Goal: Navigation & Orientation: Understand site structure

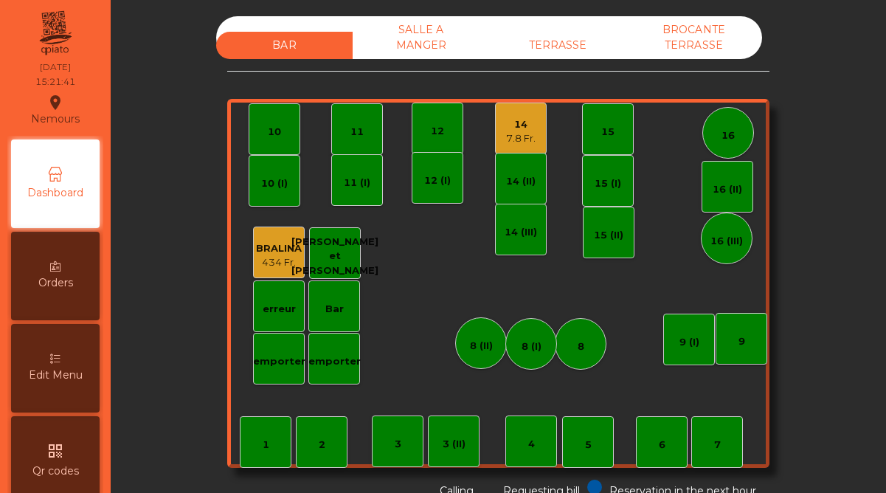
click at [512, 134] on div "7.8 Fr." at bounding box center [521, 138] width 30 height 15
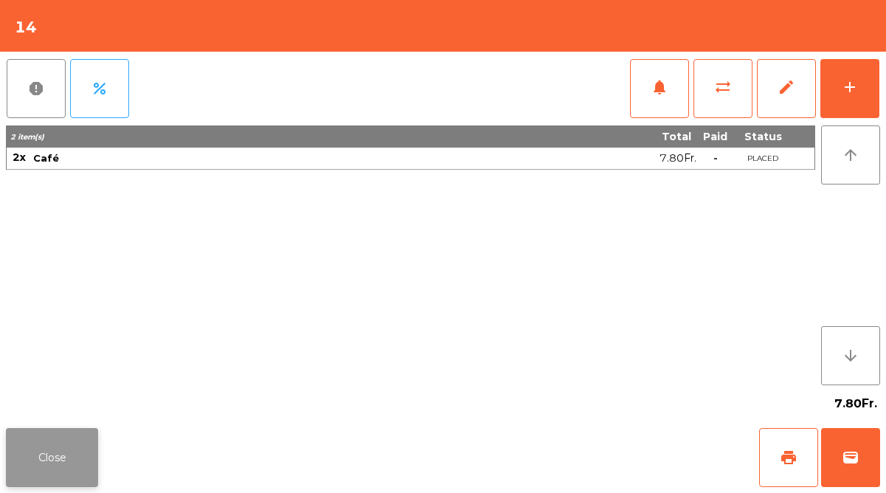
click at [79, 463] on button "Close" at bounding box center [52, 457] width 92 height 59
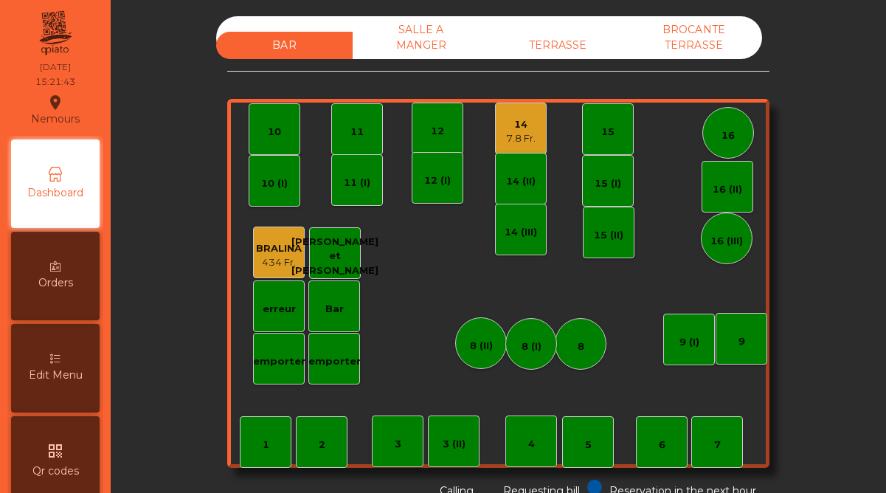
click at [541, 42] on div "TERRASSE" at bounding box center [557, 45] width 136 height 27
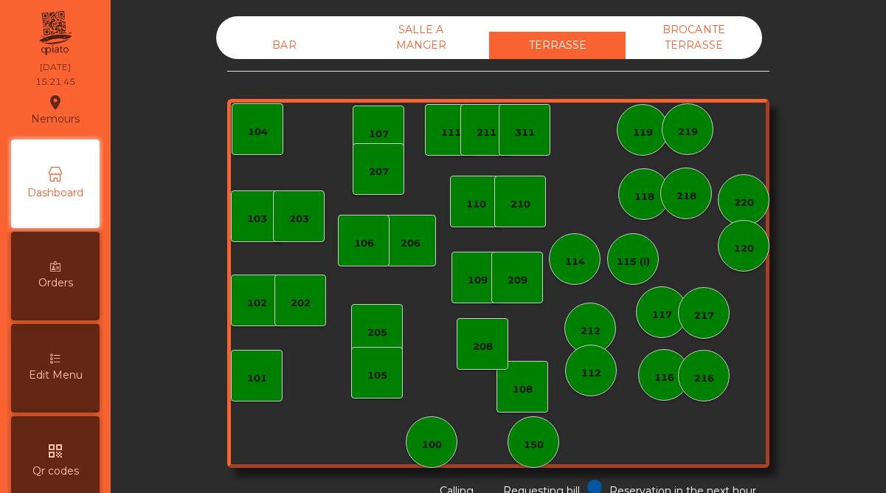
click at [397, 46] on div "SALLE A MANGER" at bounding box center [421, 37] width 136 height 43
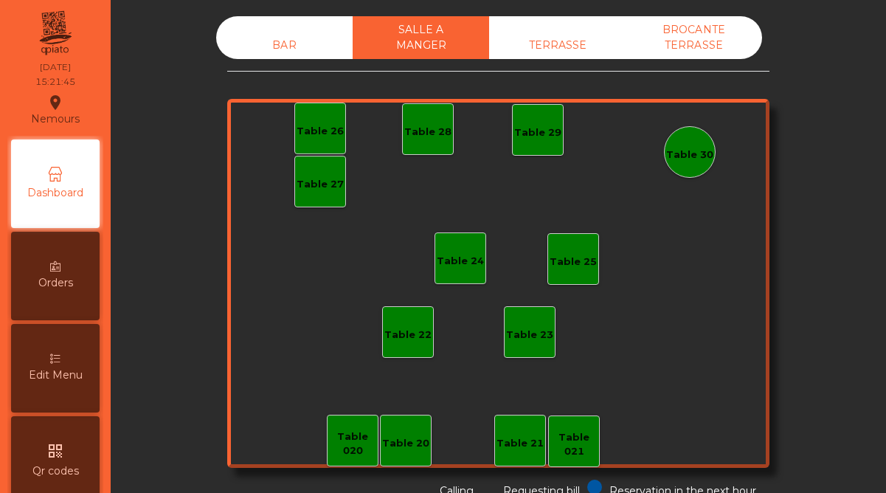
click at [264, 47] on div "BAR" at bounding box center [284, 45] width 136 height 27
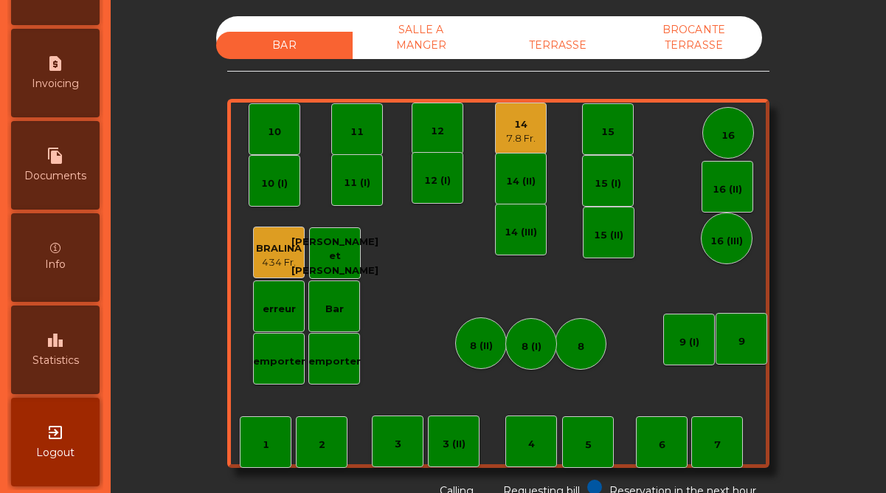
click at [76, 358] on span "Statistics" at bounding box center [55, 360] width 46 height 15
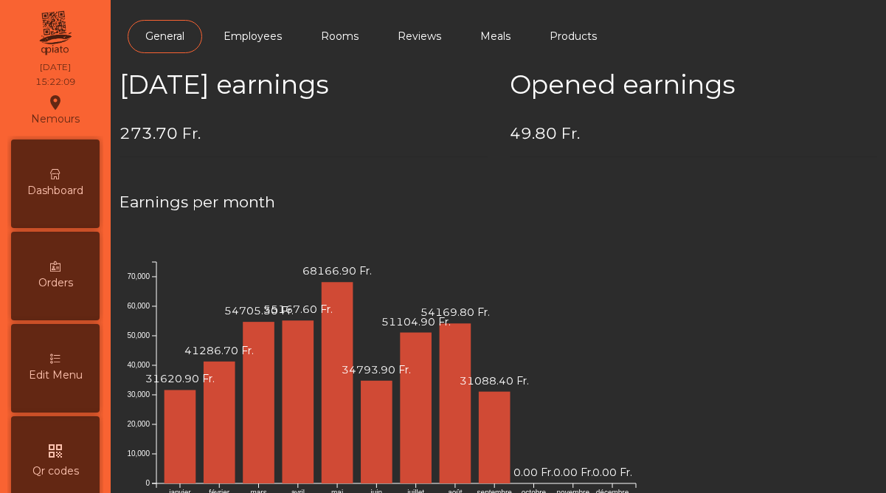
click at [78, 187] on span "Dashboard" at bounding box center [55, 190] width 56 height 15
